Goal: Task Accomplishment & Management: Use online tool/utility

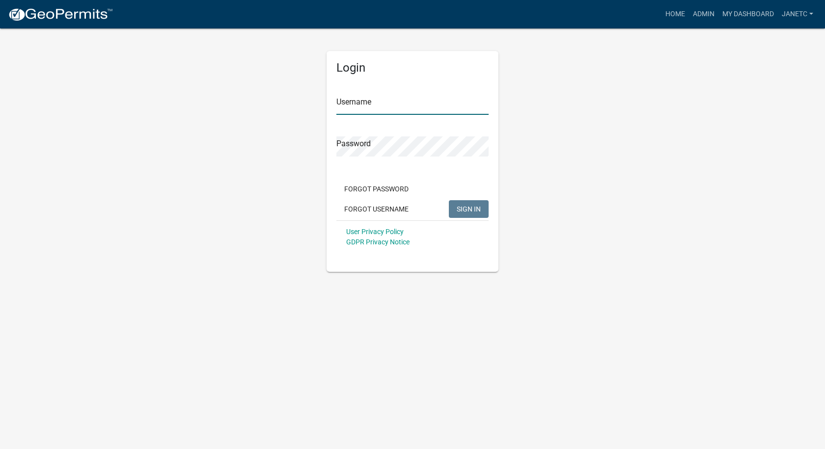
type input "janetc"
click at [477, 213] on span "SIGN IN" at bounding box center [468, 209] width 24 height 8
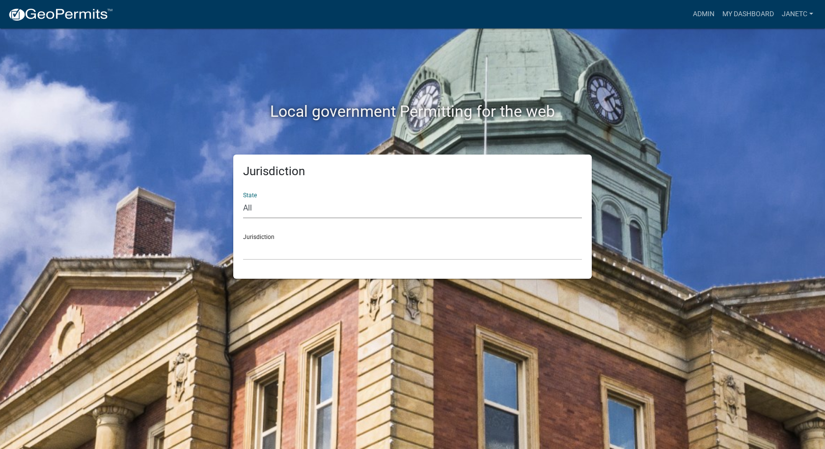
click at [257, 211] on select "All [US_STATE] [US_STATE] [US_STATE] [US_STATE] [US_STATE] [US_STATE] [US_STATE…" at bounding box center [412, 208] width 339 height 20
select select "[US_STATE]"
click at [243, 198] on select "All [US_STATE] [US_STATE] [US_STATE] [US_STATE] [US_STATE] [US_STATE] [US_STATE…" at bounding box center [412, 208] width 339 height 20
click at [266, 247] on select "City of [GEOGRAPHIC_DATA], [US_STATE] City of [GEOGRAPHIC_DATA], [US_STATE] Cit…" at bounding box center [412, 250] width 339 height 20
click at [272, 201] on select "All [US_STATE] [US_STATE] [US_STATE] [US_STATE] [US_STATE] [US_STATE] [US_STATE…" at bounding box center [412, 208] width 339 height 20
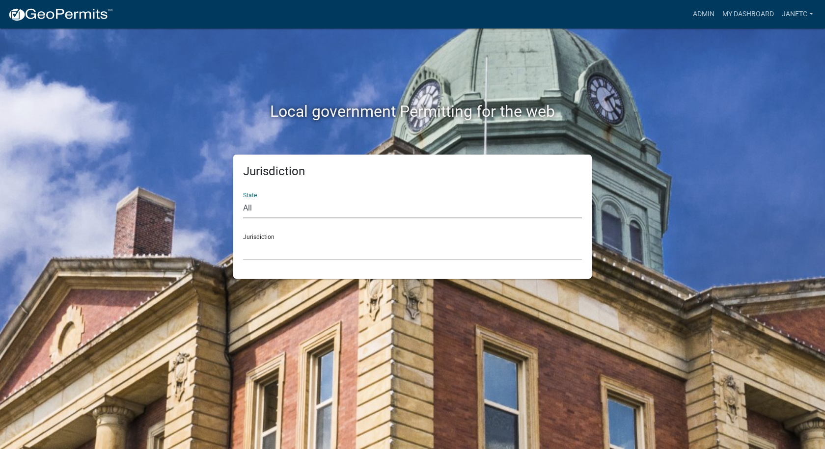
select select "[US_STATE]"
click at [243, 198] on select "All [US_STATE] [US_STATE] [US_STATE] [US_STATE] [US_STATE] [US_STATE] [US_STATE…" at bounding box center [412, 208] width 339 height 20
click at [247, 248] on select "City of [GEOGRAPHIC_DATA], [US_STATE] City of [GEOGRAPHIC_DATA], [US_STATE] Cit…" at bounding box center [412, 250] width 339 height 20
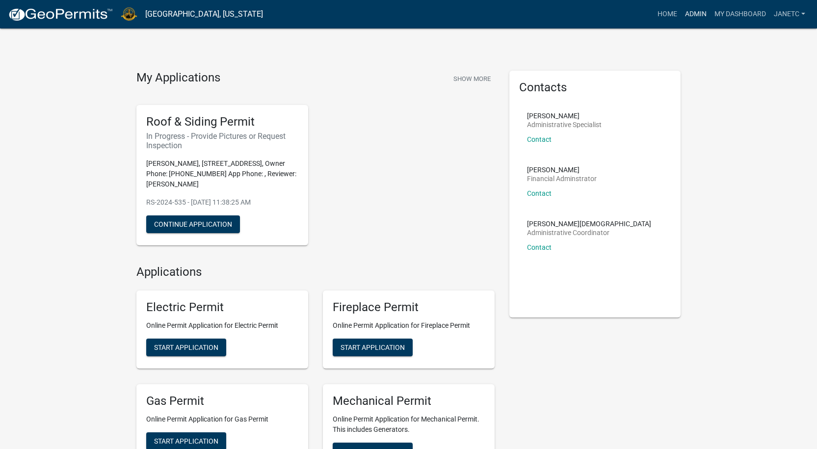
click at [692, 13] on link "Admin" at bounding box center [695, 14] width 29 height 19
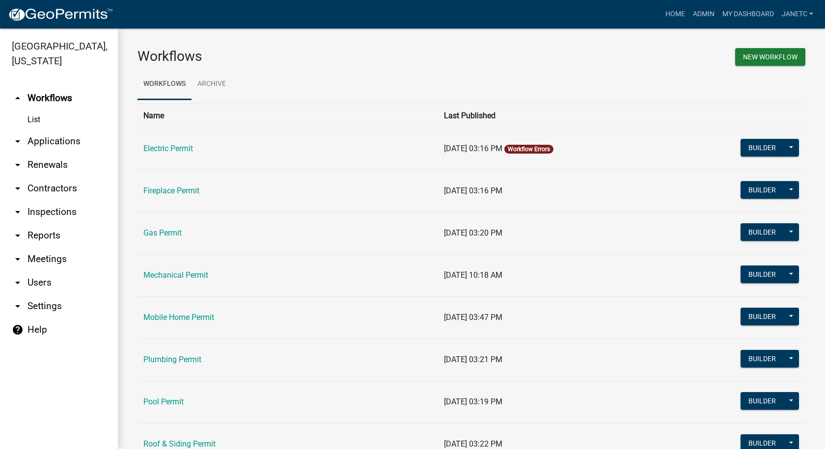
click at [50, 186] on link "arrow_drop_down Contractors" at bounding box center [59, 189] width 118 height 24
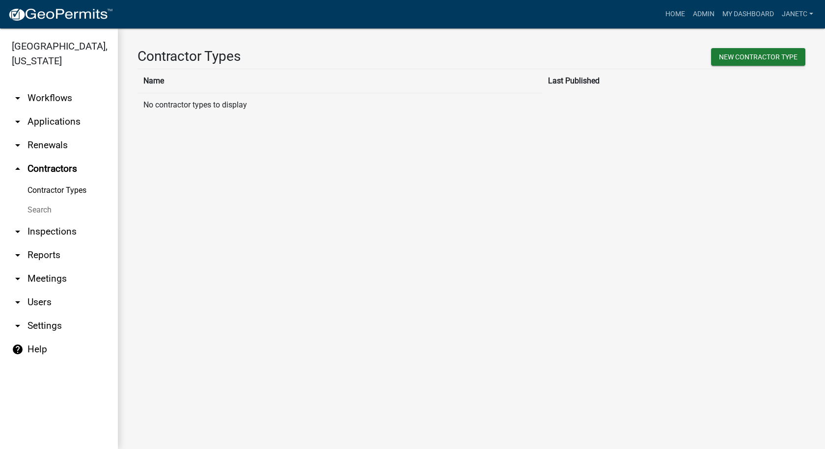
click at [33, 211] on link "Search" at bounding box center [59, 210] width 118 height 20
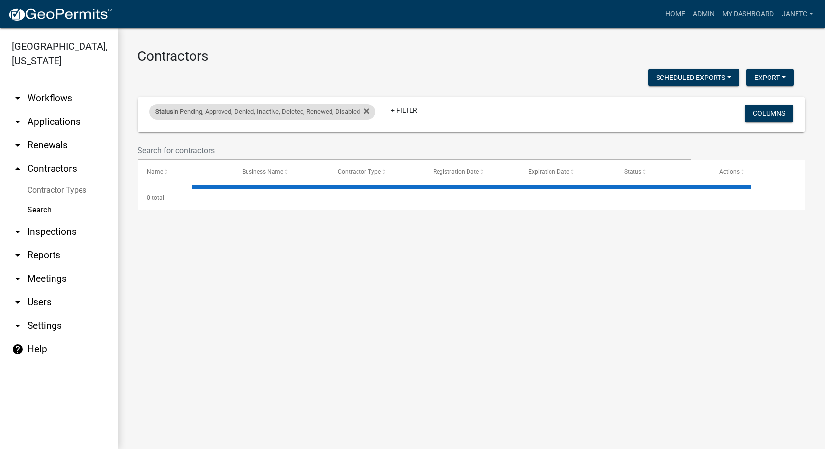
click at [371, 108] on div "Status in Pending, Approved, Denied, Inactive, Deleted, Renewed, Disabled" at bounding box center [262, 112] width 226 height 16
select select "1: '0'"
select select "3: 100"
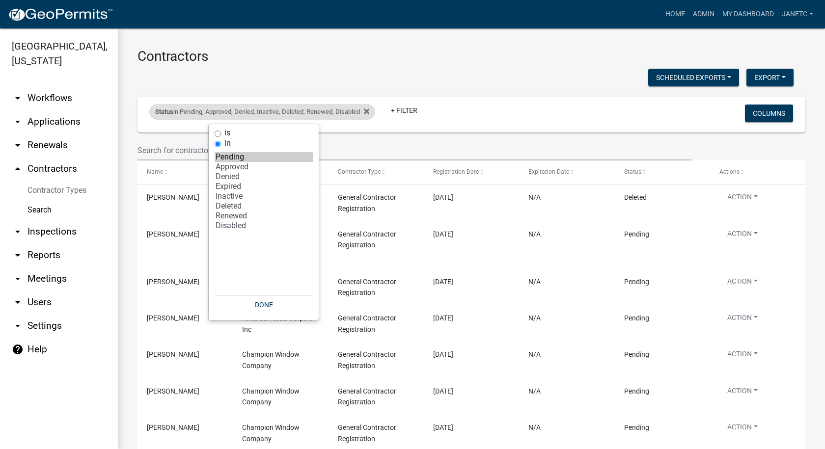
drag, startPoint x: 373, startPoint y: 108, endPoint x: 368, endPoint y: 111, distance: 5.6
click at [372, 108] on div "Status in Pending, Approved, Denied, Inactive, Deleted, Renewed, Disabled Remov…" at bounding box center [262, 112] width 226 height 16
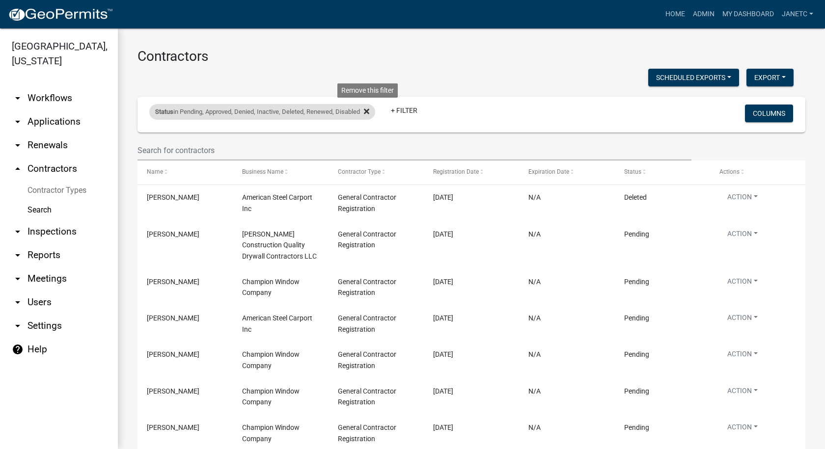
drag, startPoint x: 367, startPoint y: 113, endPoint x: 361, endPoint y: 118, distance: 8.0
click at [367, 113] on icon at bounding box center [366, 110] width 5 height 5
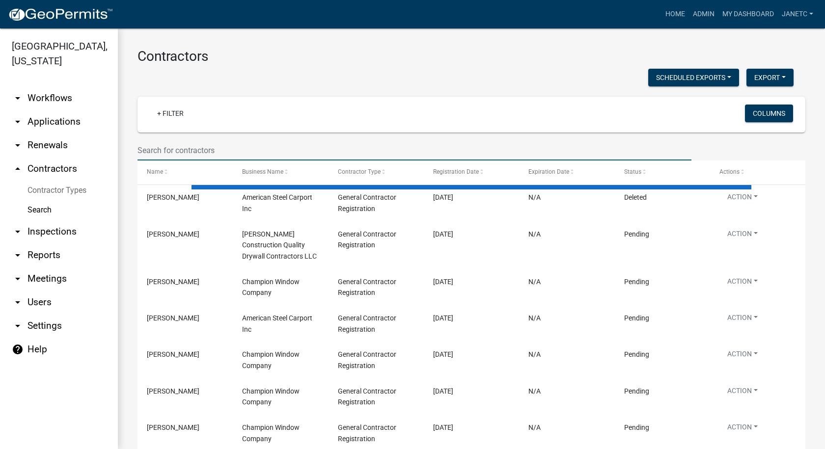
click at [276, 152] on input "text" at bounding box center [414, 150] width 554 height 20
type input "conquest"
